Goal: Task Accomplishment & Management: Manage account settings

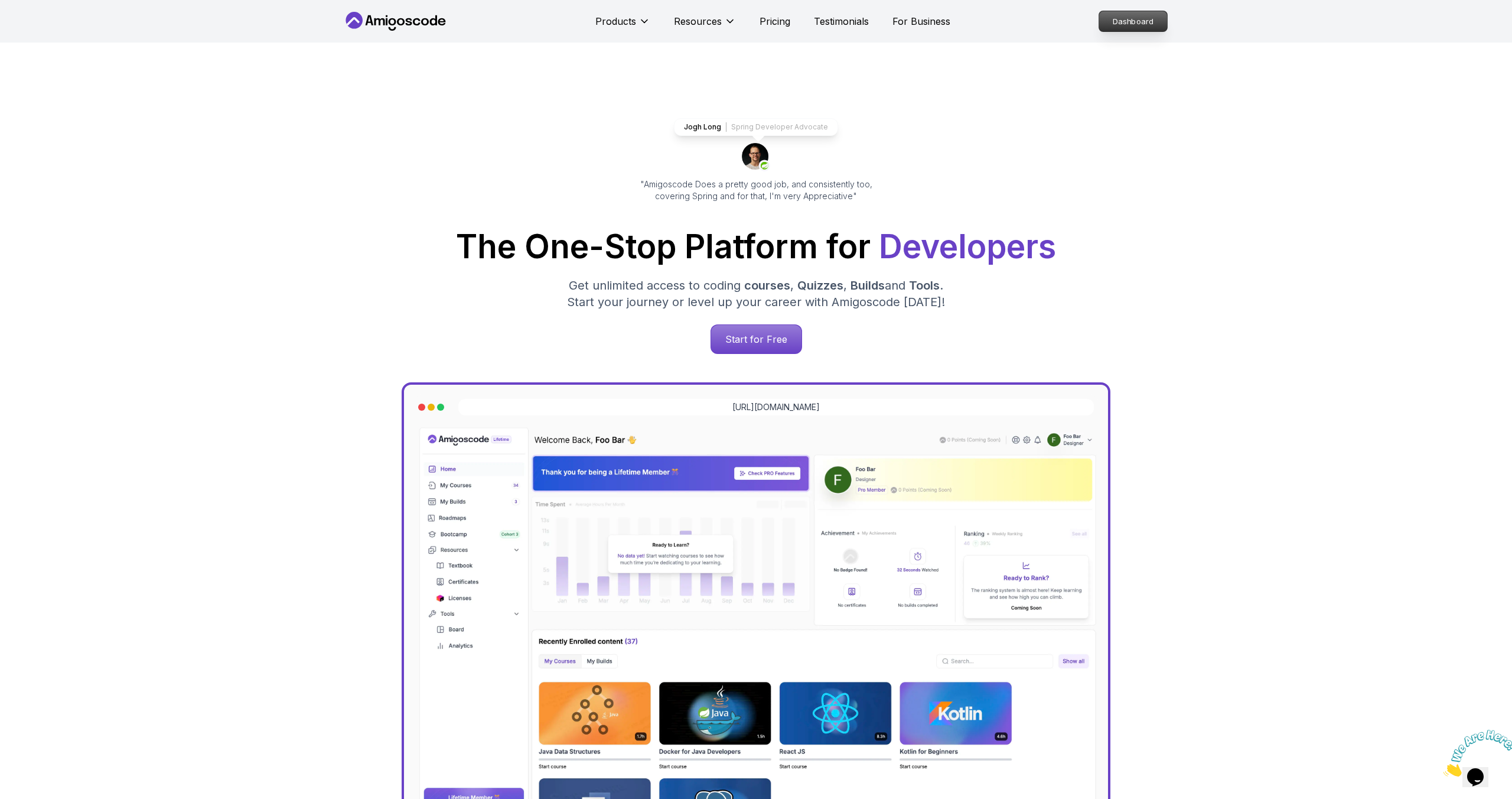
click at [1141, 26] on p "Dashboard" at bounding box center [1133, 21] width 68 height 20
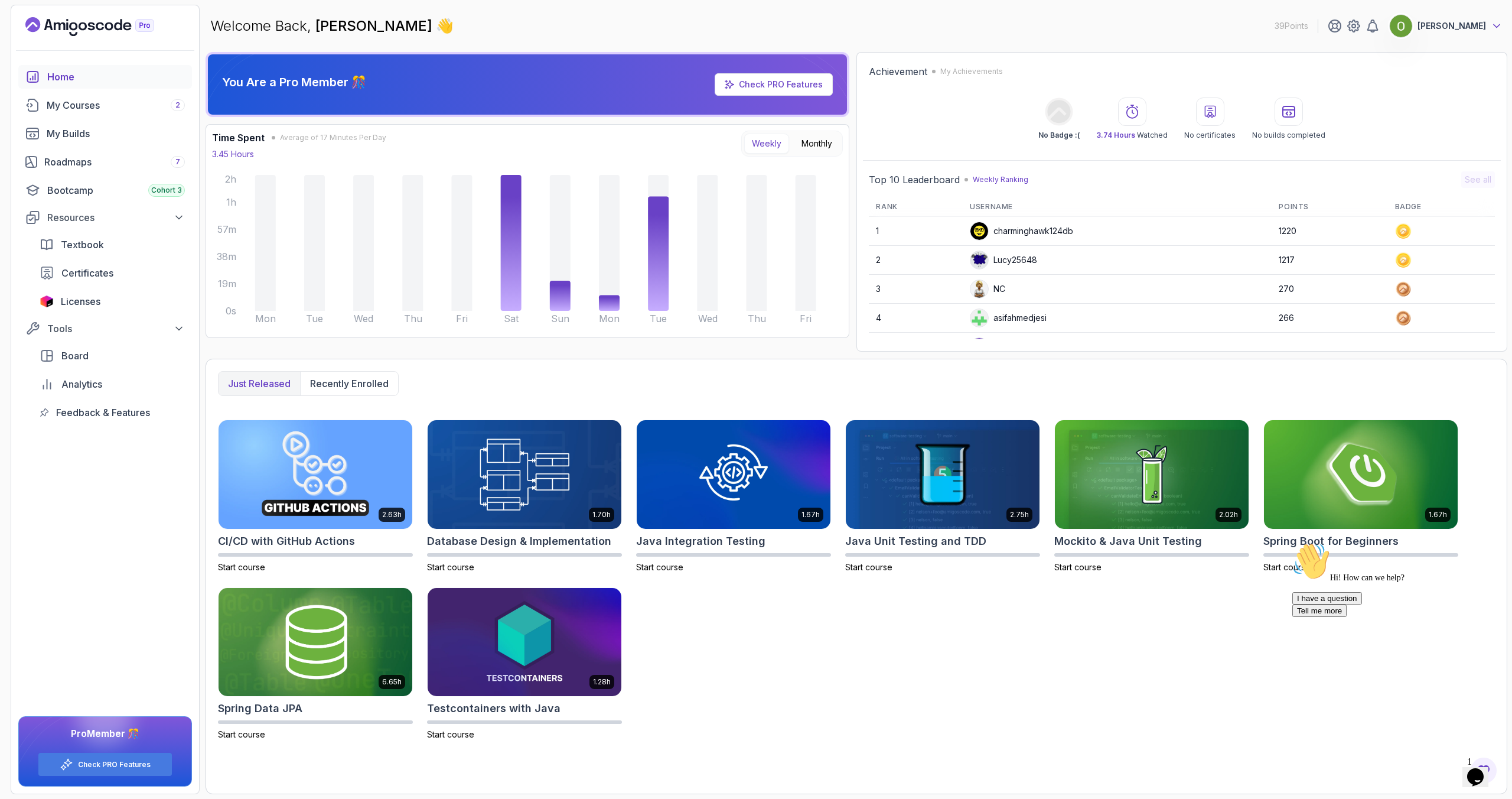
click at [1495, 26] on icon at bounding box center [1497, 26] width 12 height 12
click at [1404, 110] on p "Billing" at bounding box center [1404, 114] width 26 height 14
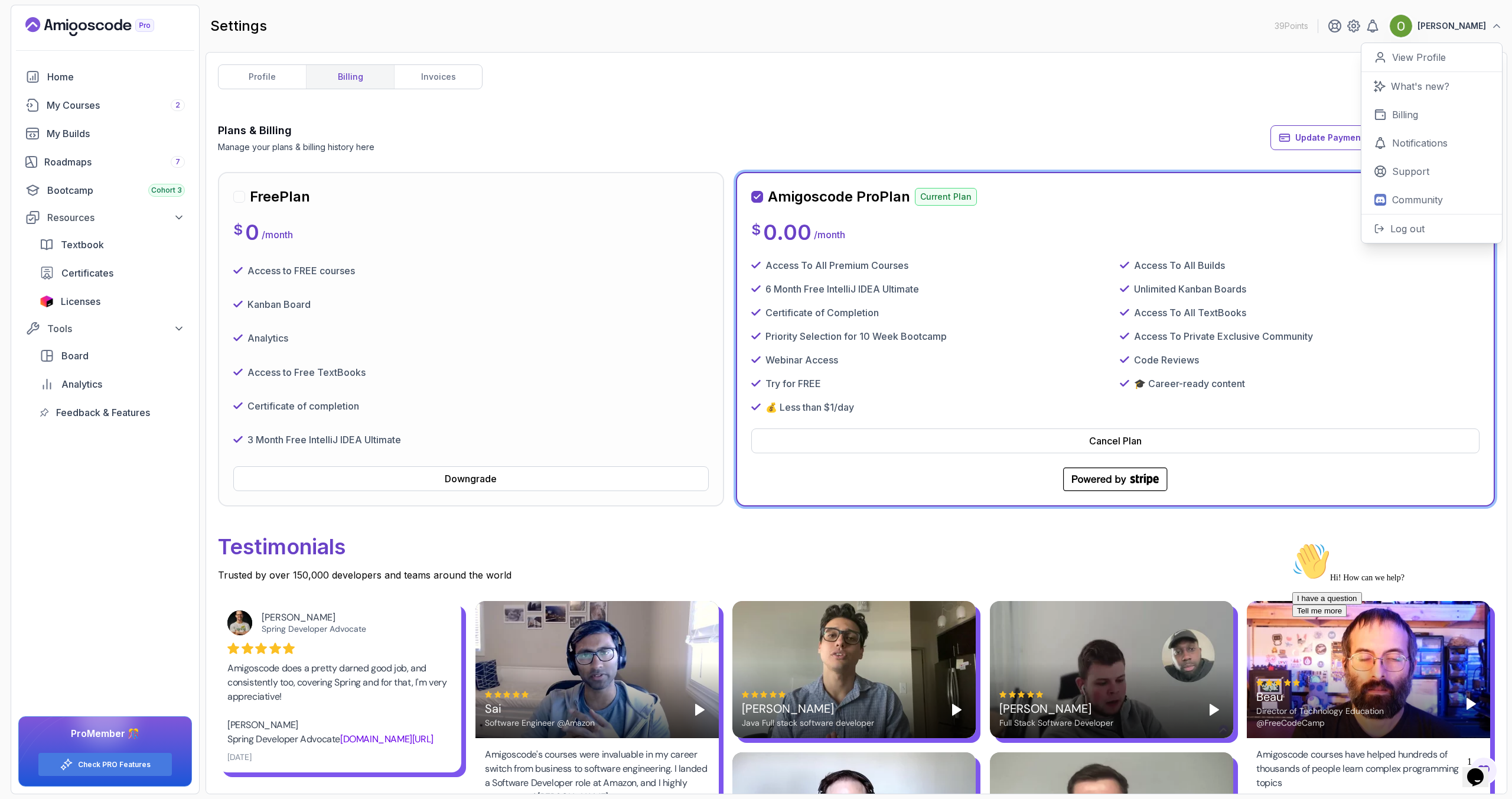
click at [1163, 57] on div "profile billing invoices Plans & Billing Manage your plans & billing history he…" at bounding box center [856, 423] width 1302 height 742
click at [1381, 135] on span "Update Payment Details" at bounding box center [1345, 138] width 100 height 12
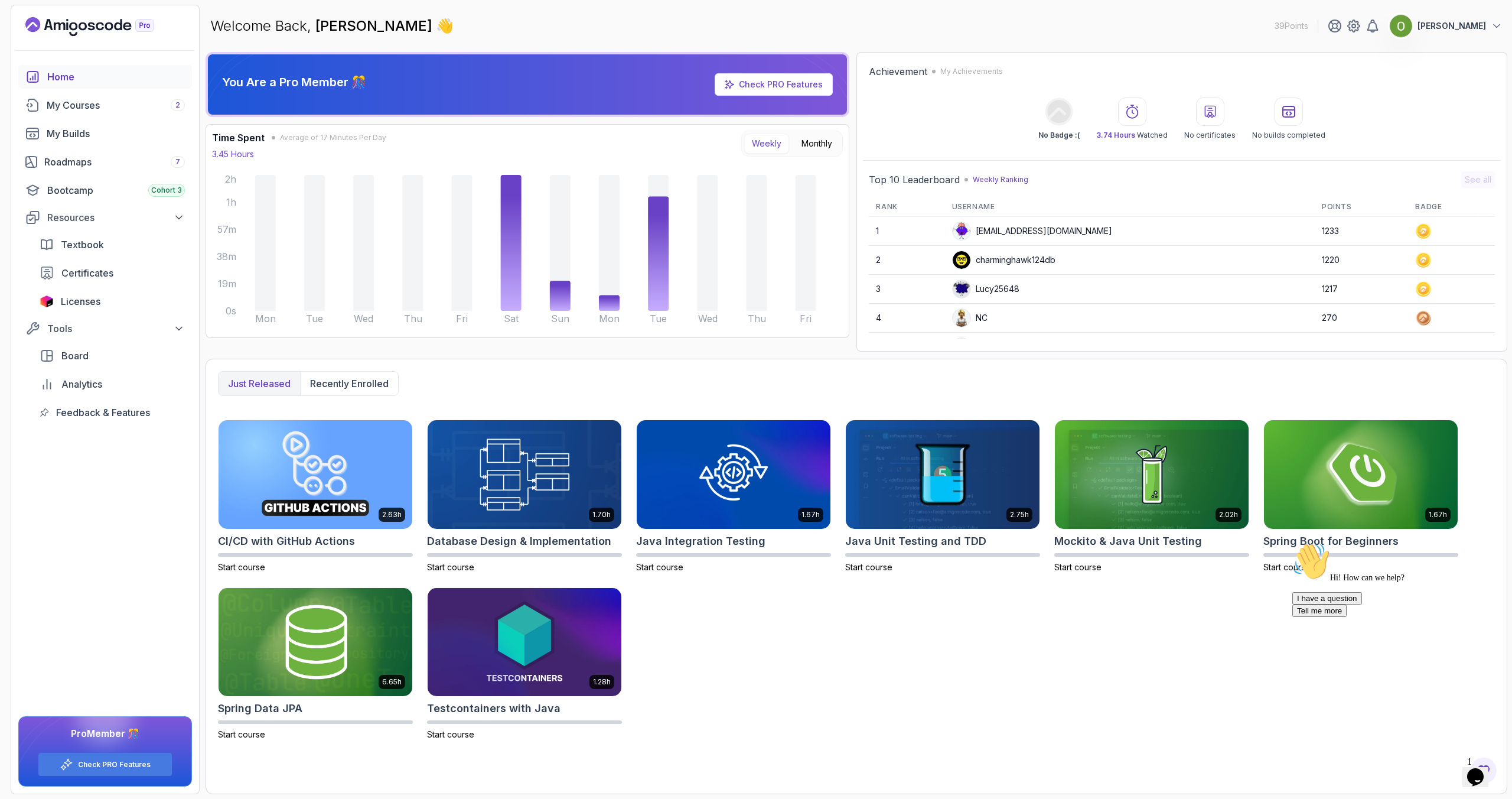
click at [1480, 24] on p "[PERSON_NAME]" at bounding box center [1452, 26] width 68 height 12
click at [1393, 108] on p "Billing" at bounding box center [1404, 114] width 26 height 14
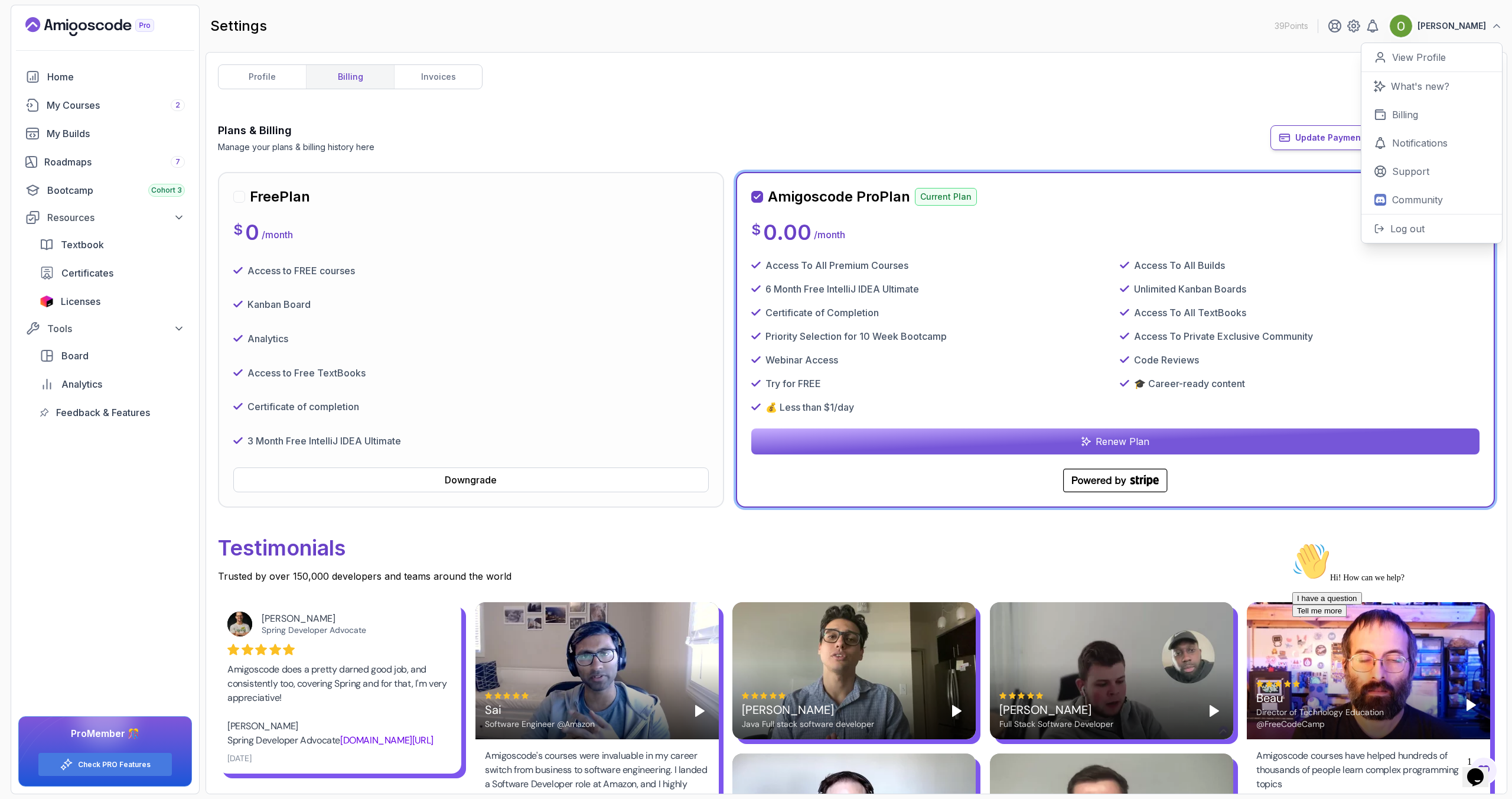
click at [1340, 129] on button "Update Payment Details" at bounding box center [1336, 138] width 133 height 25
